Goal: Information Seeking & Learning: Learn about a topic

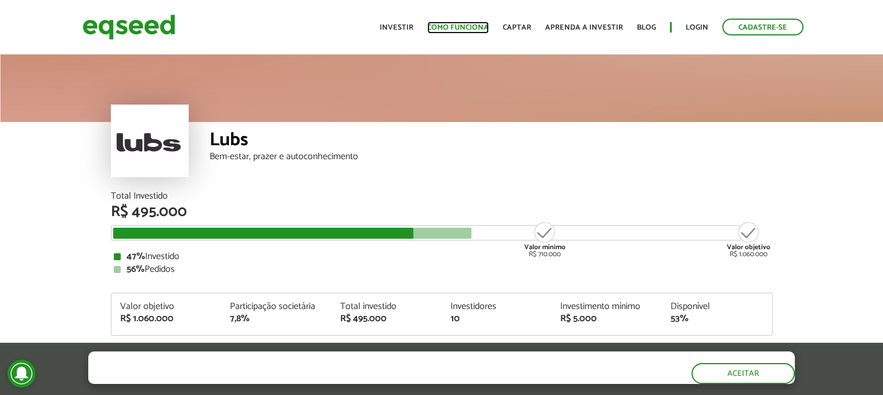
click at [469, 26] on link "Como funciona" at bounding box center [458, 28] width 62 height 8
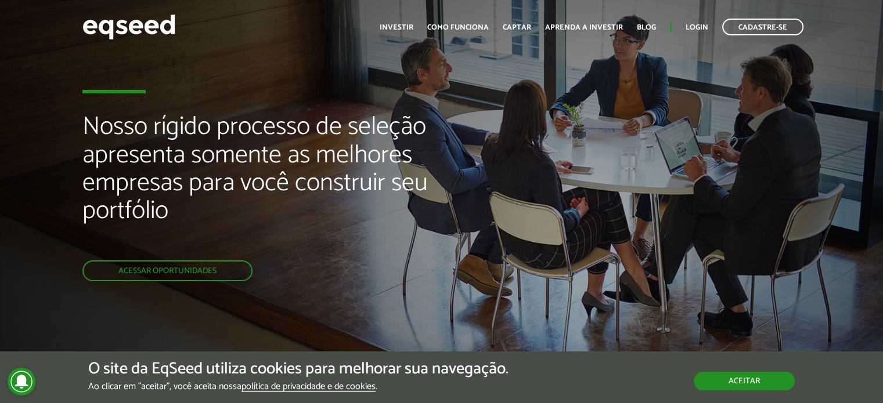
click at [756, 385] on button "Aceitar" at bounding box center [743, 381] width 101 height 19
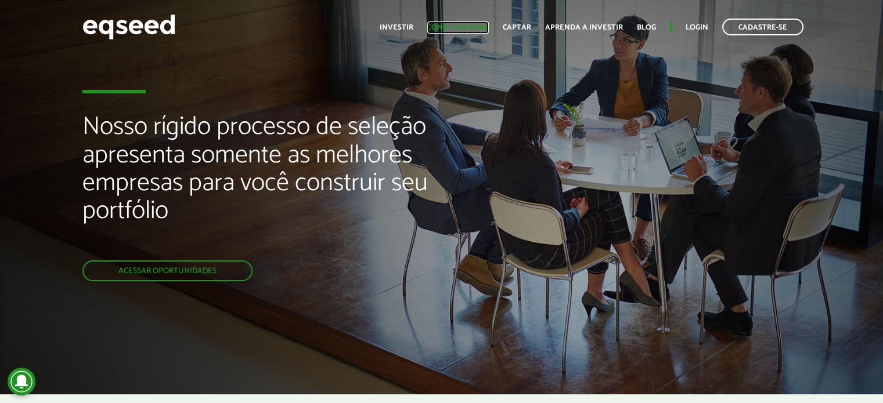
click at [442, 28] on link "Como funciona" at bounding box center [458, 28] width 62 height 8
click at [411, 24] on link "Investir" at bounding box center [397, 28] width 34 height 8
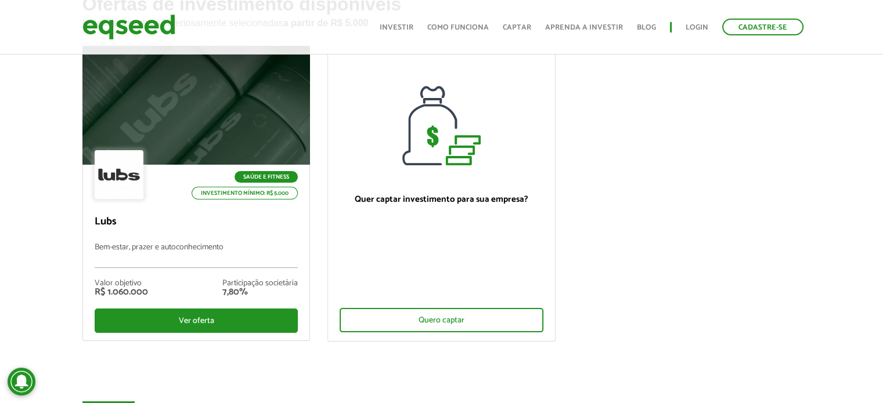
scroll to position [116, 0]
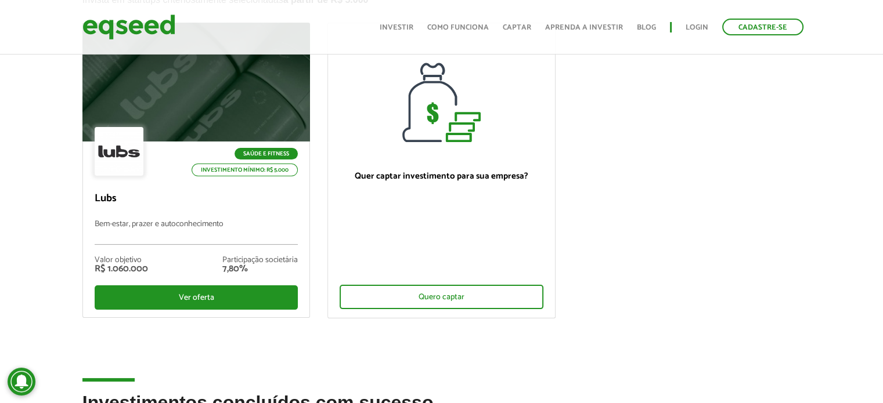
click at [30, 99] on div "Ofertas de investimento disponíveis Invista em startups criteriosamente selecio…" at bounding box center [441, 182] width 883 height 422
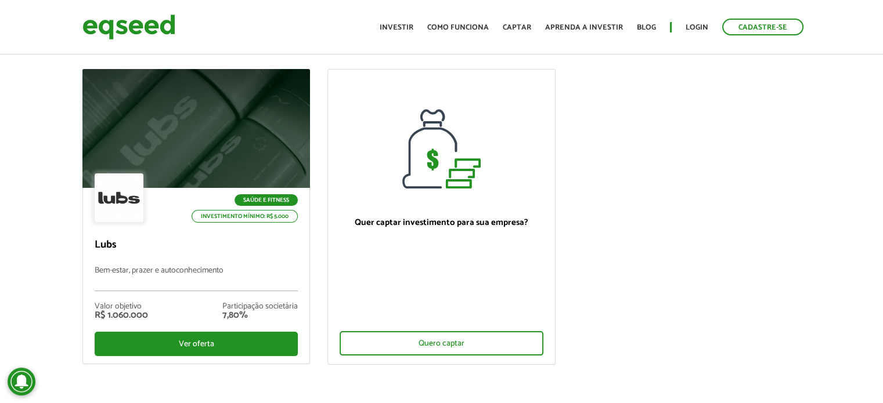
scroll to position [0, 0]
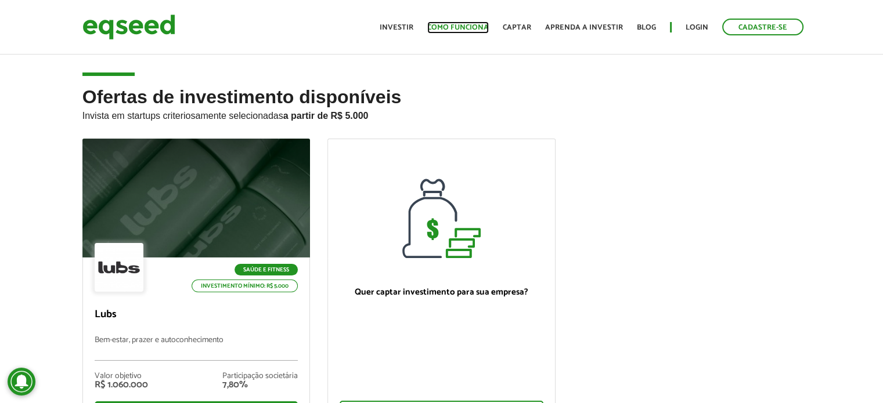
click at [455, 30] on link "Como funciona" at bounding box center [458, 28] width 62 height 8
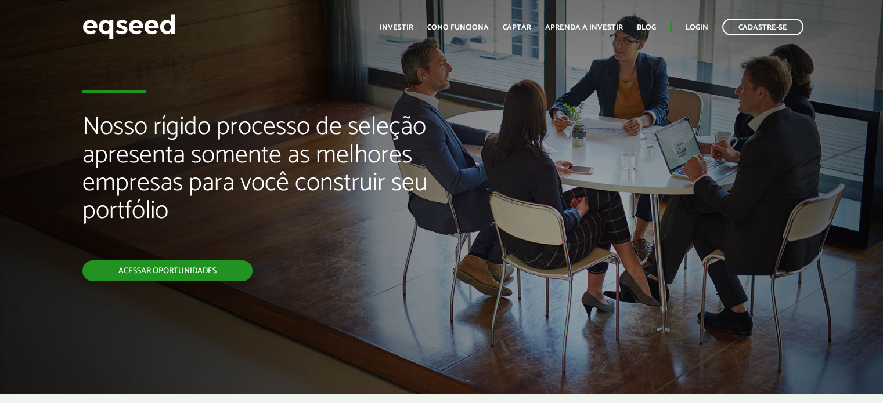
click at [209, 273] on link "Acessar oportunidades" at bounding box center [167, 271] width 170 height 21
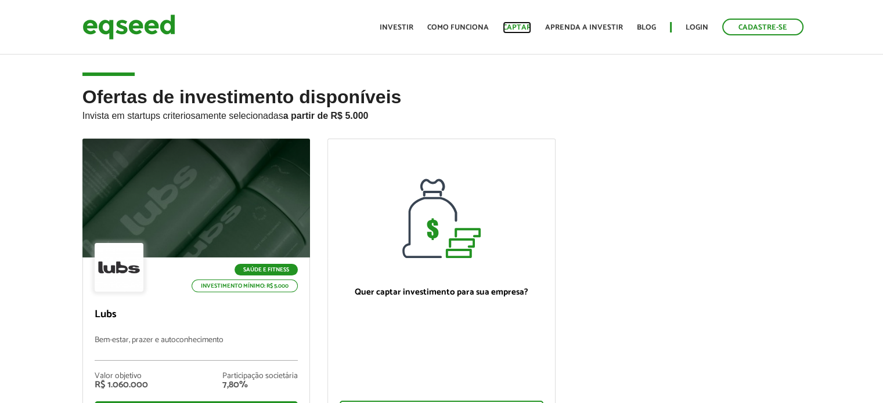
click at [522, 24] on link "Captar" at bounding box center [517, 28] width 28 height 8
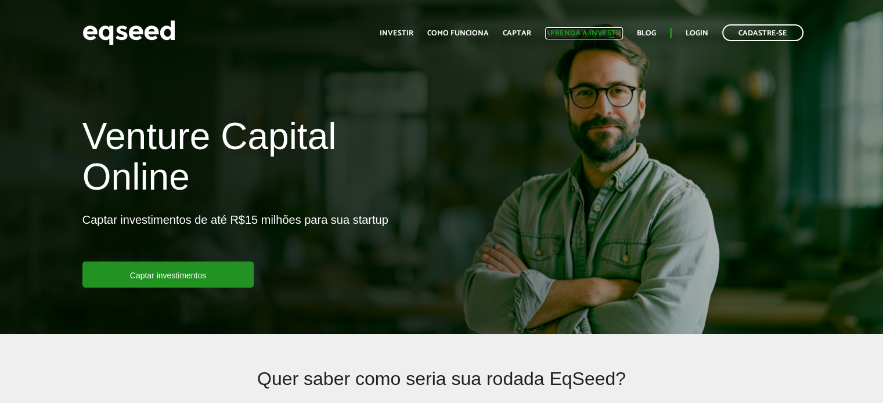
click at [569, 32] on link "Aprenda a investir" at bounding box center [584, 34] width 78 height 8
